Goal: Task Accomplishment & Management: Use online tool/utility

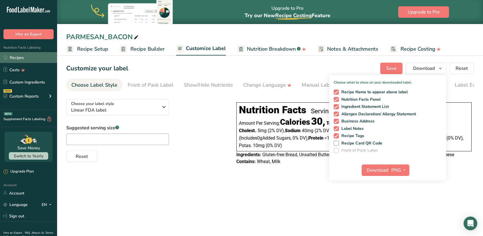
click at [19, 55] on link "Recipes" at bounding box center [28, 57] width 57 height 11
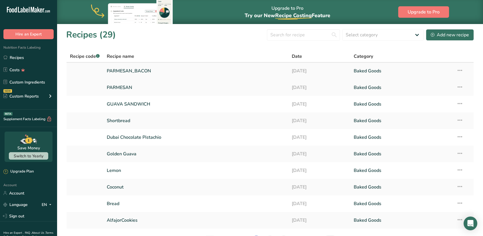
click at [461, 69] on icon at bounding box center [460, 70] width 7 height 10
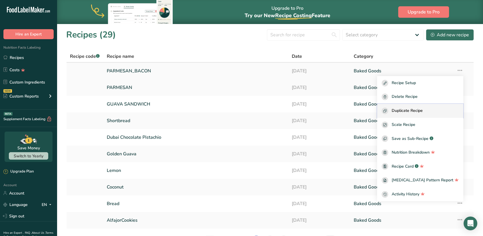
click at [418, 110] on span "Duplicate Recipe" at bounding box center [407, 110] width 31 height 7
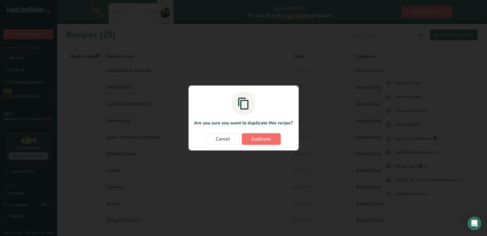
click at [256, 137] on span "Duplicate" at bounding box center [262, 138] width 20 height 7
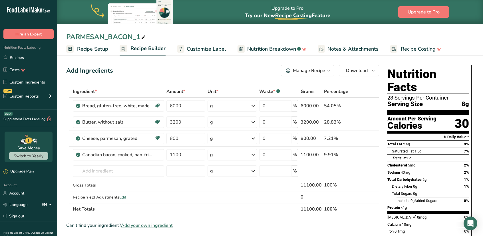
click at [146, 38] on icon at bounding box center [143, 37] width 5 height 8
type input "P"
type input "ONION"
click at [216, 51] on span "Customize Label" at bounding box center [206, 49] width 39 height 8
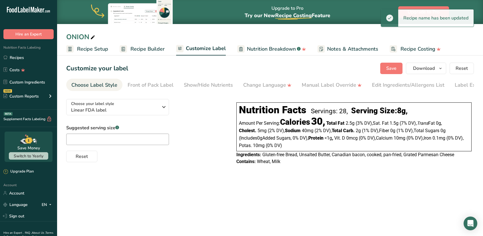
click at [144, 50] on span "Recipe Builder" at bounding box center [148, 49] width 34 height 8
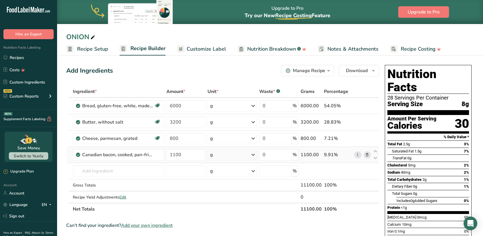
click at [367, 153] on icon at bounding box center [367, 155] width 4 height 6
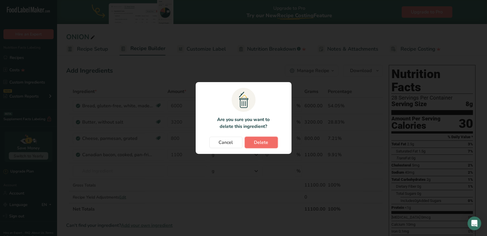
click at [262, 138] on button "Delete" at bounding box center [261, 142] width 33 height 11
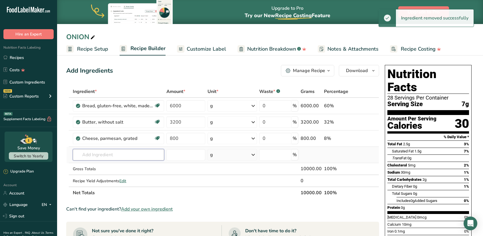
click at [127, 152] on input "text" at bounding box center [118, 154] width 91 height 11
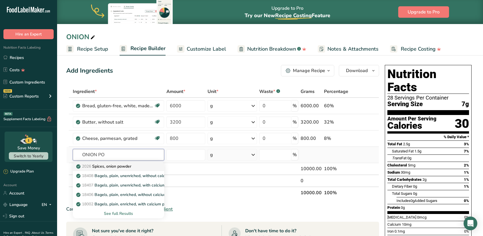
type input "ONION PO"
click at [119, 168] on p "2026 Spices, onion powder" at bounding box center [104, 166] width 54 height 6
type input "Spices, onion powder"
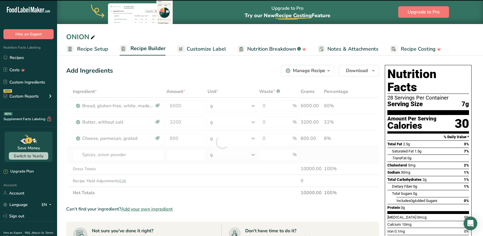
type input "0"
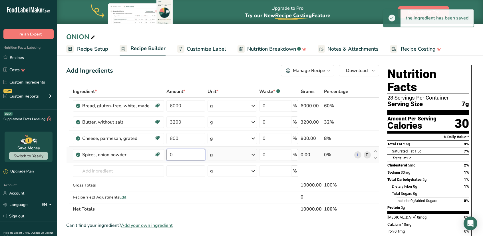
click at [179, 156] on input "0" at bounding box center [185, 154] width 39 height 11
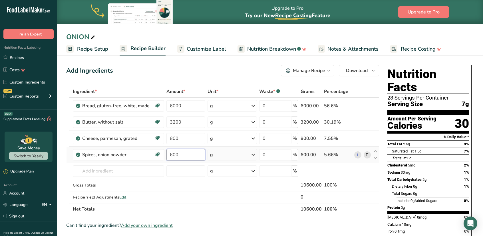
type input "600"
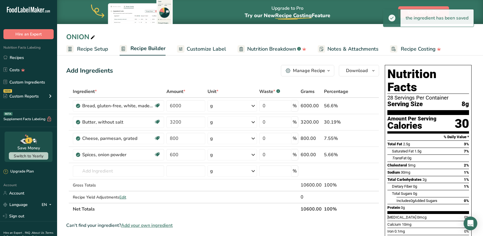
click at [213, 49] on span "Customize Label" at bounding box center [206, 49] width 39 height 8
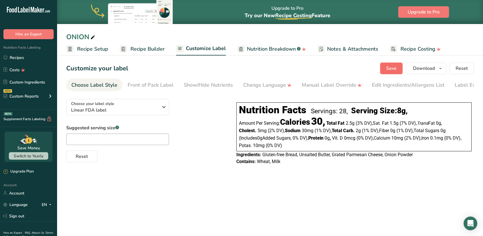
click at [395, 68] on span "Save" at bounding box center [391, 68] width 10 height 7
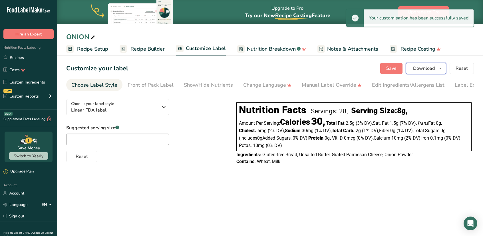
click at [425, 69] on span "Download" at bounding box center [424, 68] width 22 height 7
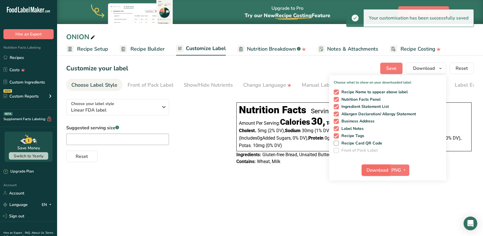
click at [389, 169] on button "Download" at bounding box center [376, 169] width 28 height 11
